Goal: Task Accomplishment & Management: Manage account settings

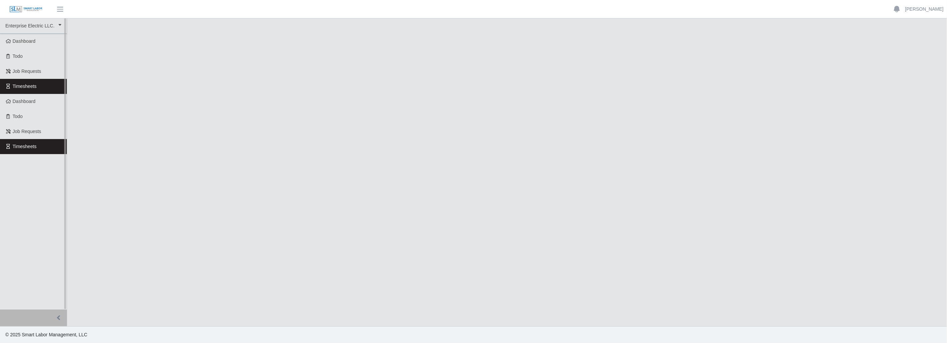
select select
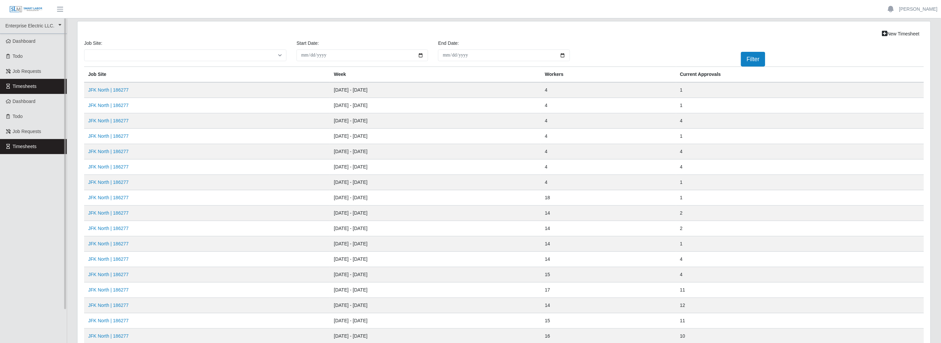
click at [58, 83] on link "Timesheets" at bounding box center [33, 86] width 67 height 15
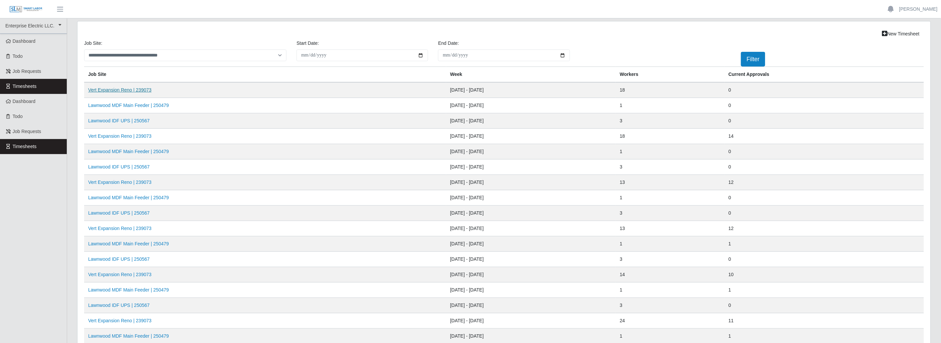
click at [95, 89] on link "Vert Expansion Reno | 239073" at bounding box center [119, 89] width 63 height 5
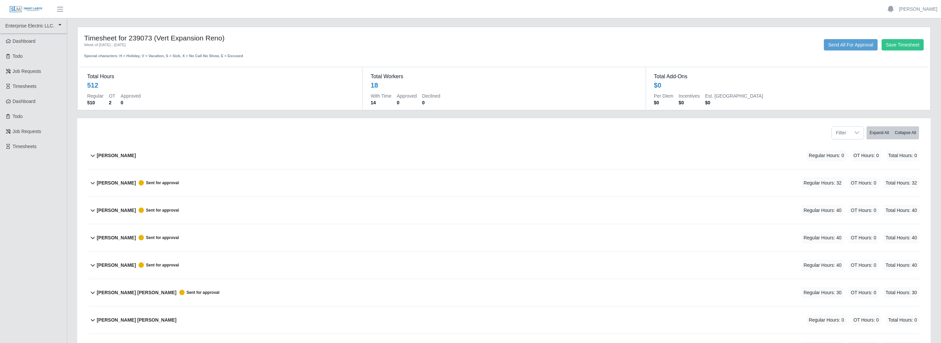
click at [96, 293] on icon at bounding box center [93, 292] width 8 height 8
